Goal: Transaction & Acquisition: Purchase product/service

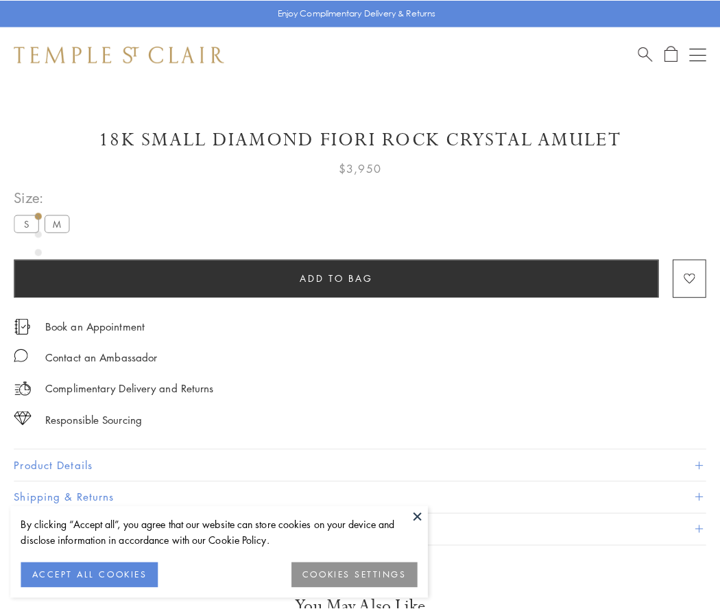
scroll to position [47, 0]
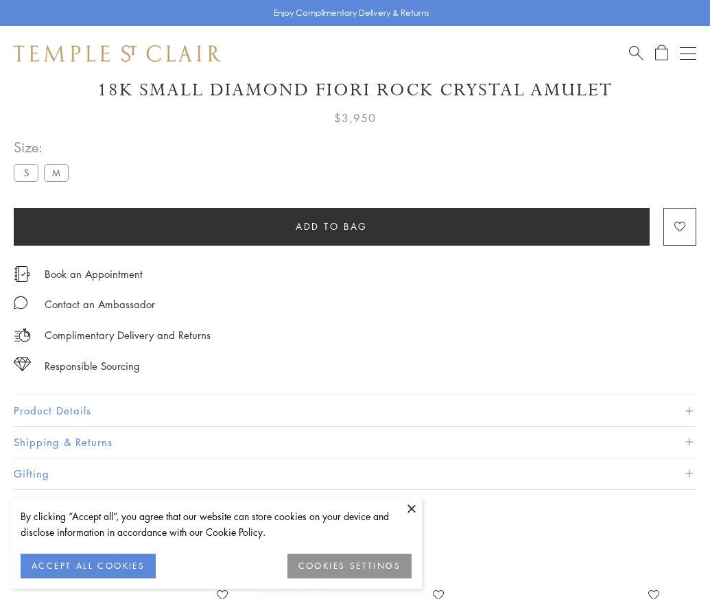
click at [331, 226] on span "Add to bag" at bounding box center [332, 226] width 72 height 15
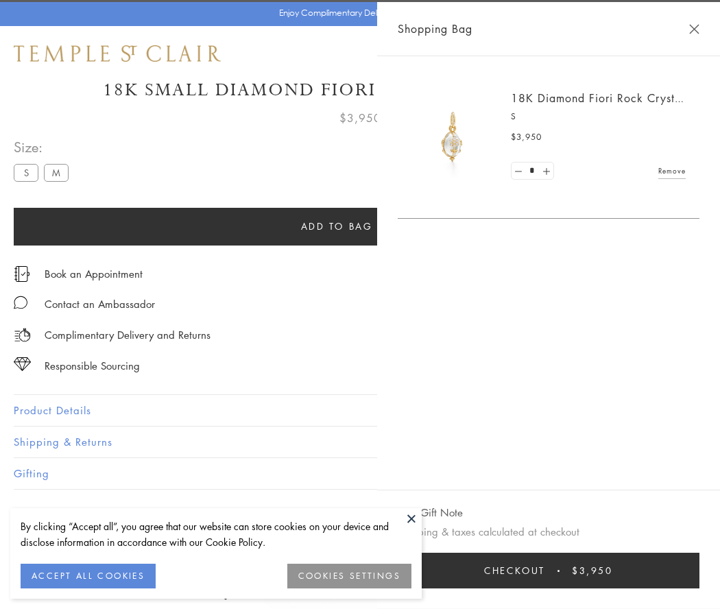
click at [686, 570] on button "Checkout $3,950" at bounding box center [549, 571] width 302 height 36
